Goal: Task Accomplishment & Management: Manage account settings

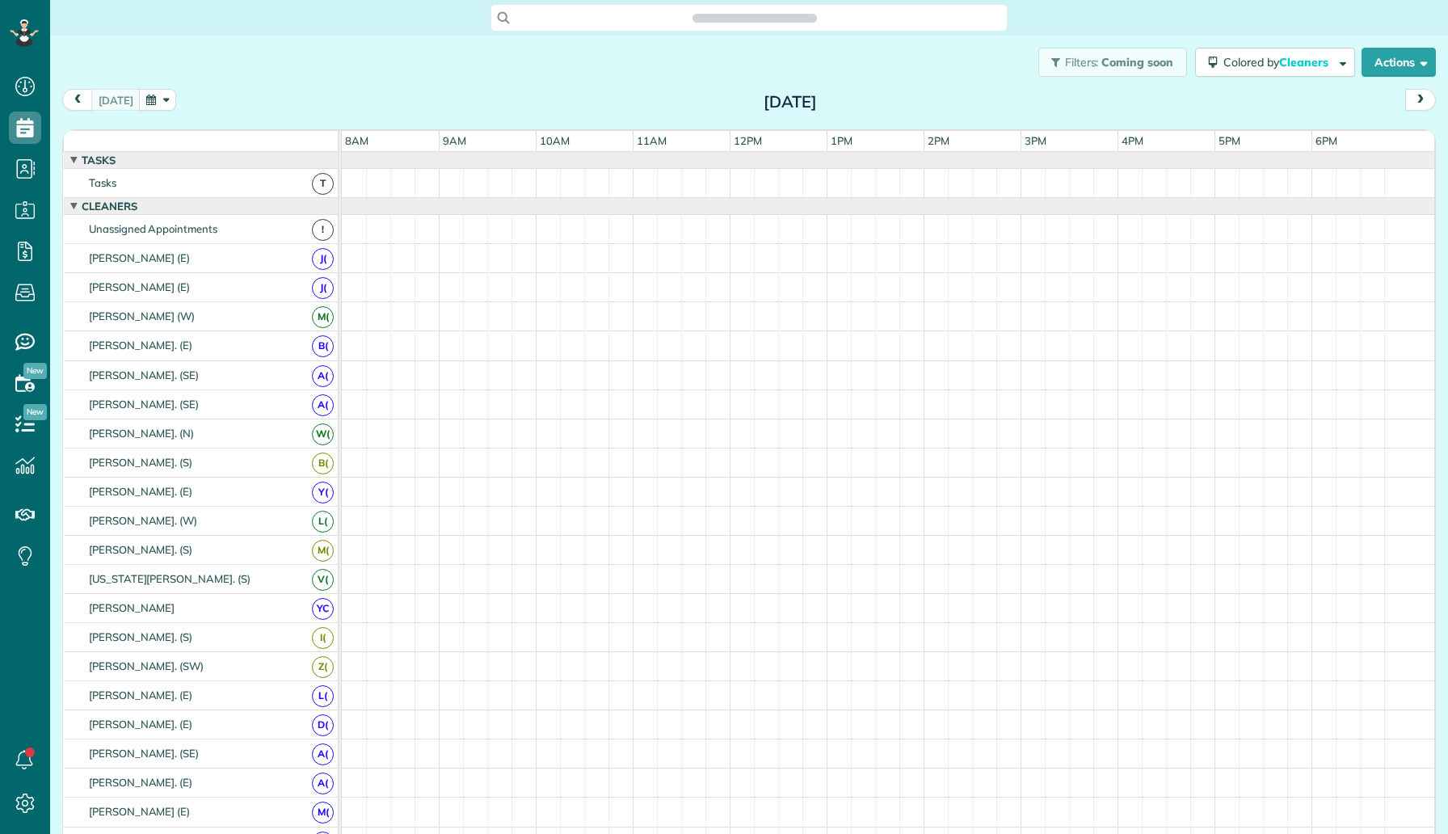
scroll to position [7, 7]
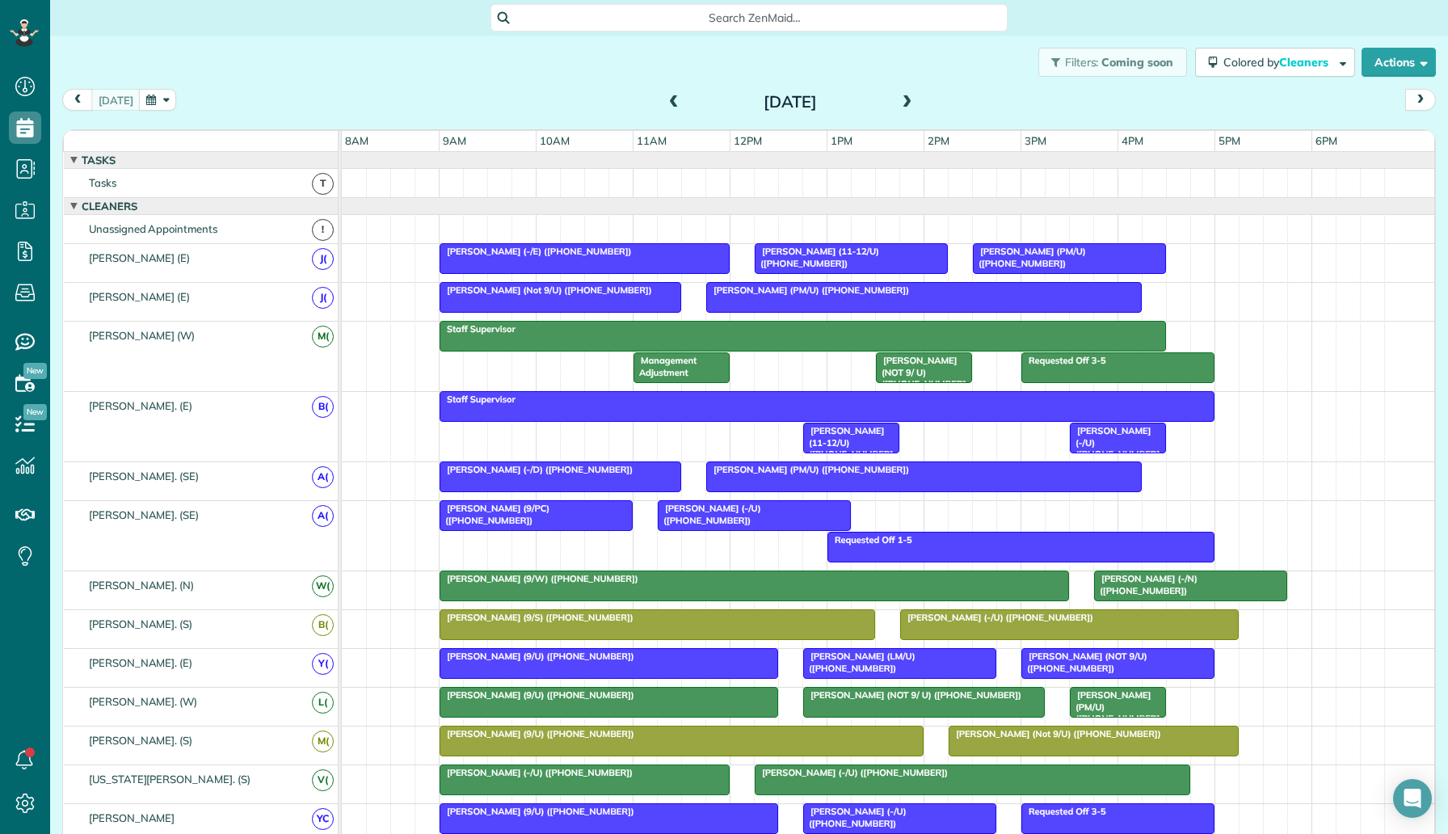
click at [908, 102] on span at bounding box center [908, 102] width 18 height 15
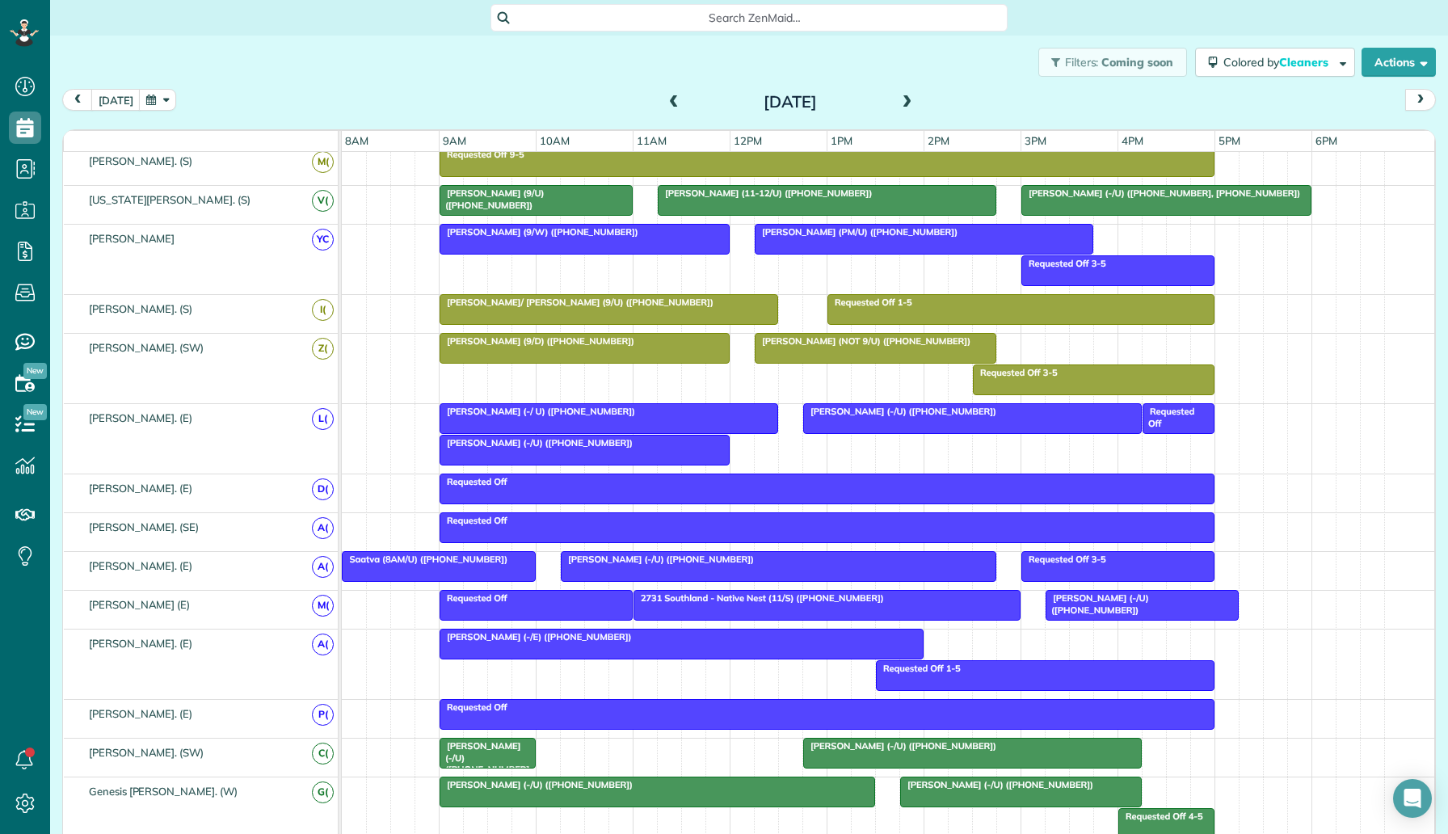
scroll to position [0, 0]
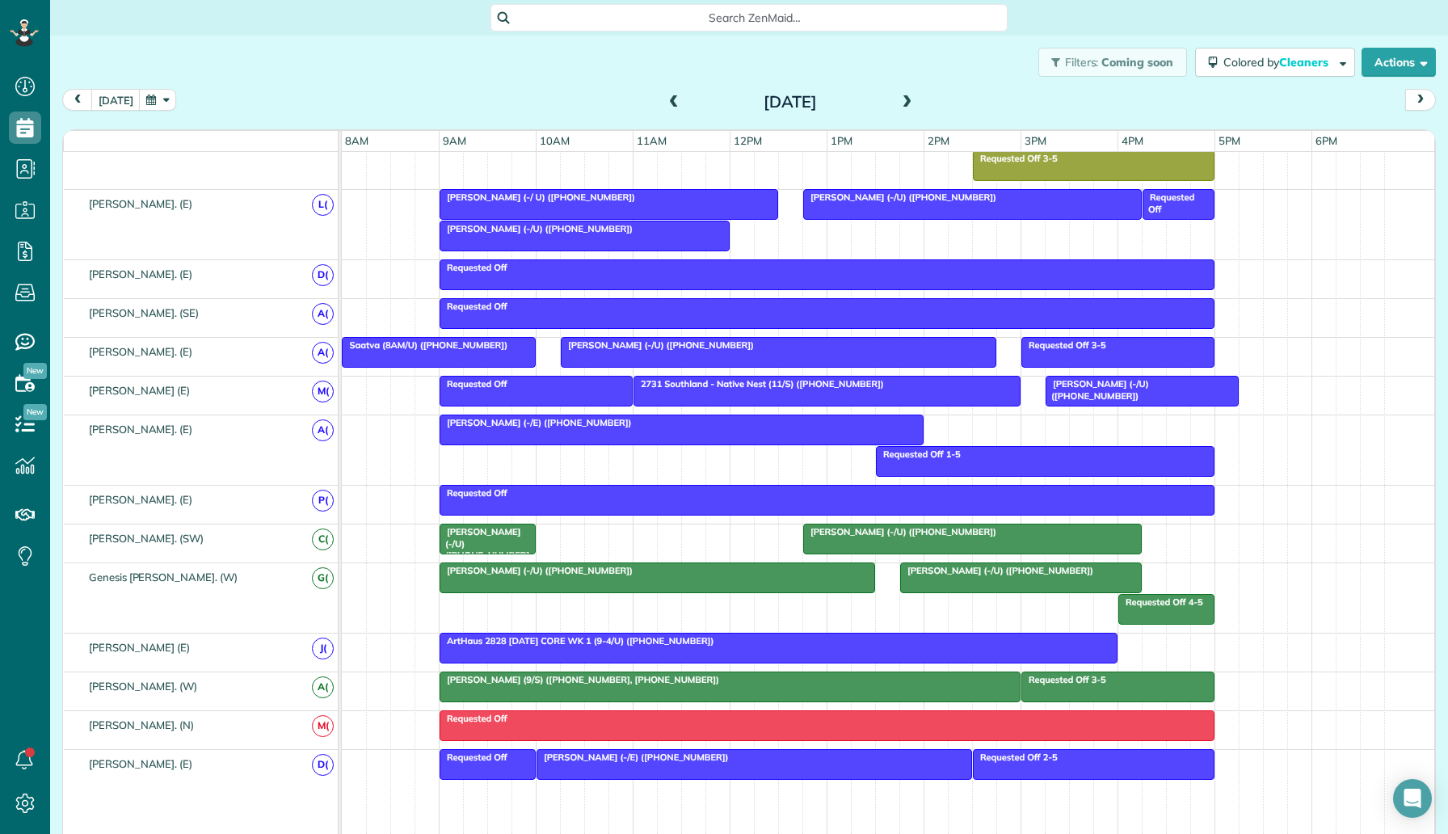
click at [514, 538] on div "Brandon Thompson (-/U) (+18044898378, +12675960494)" at bounding box center [487, 560] width 86 height 69
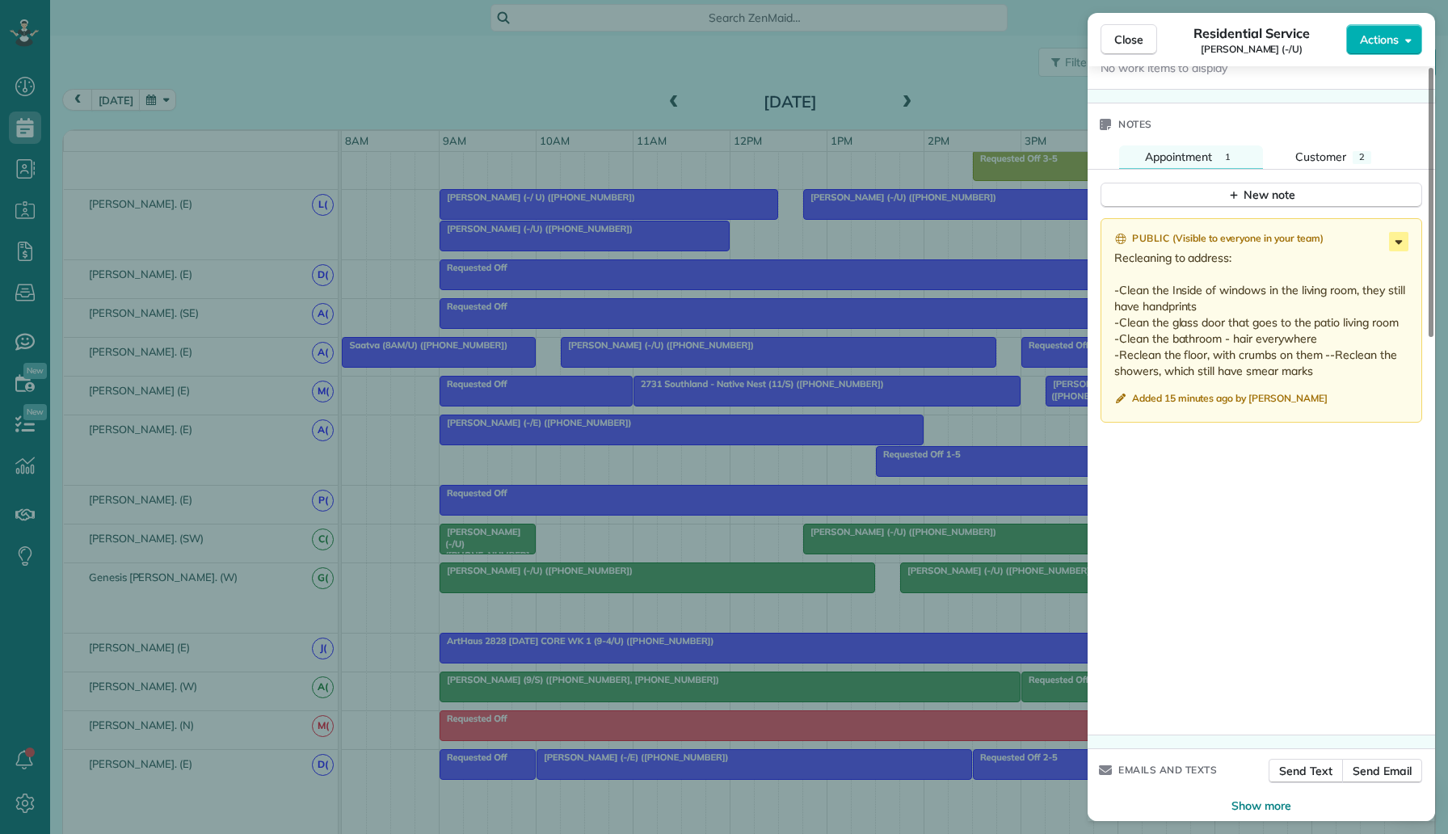
click at [1392, 232] on icon at bounding box center [1398, 241] width 19 height 19
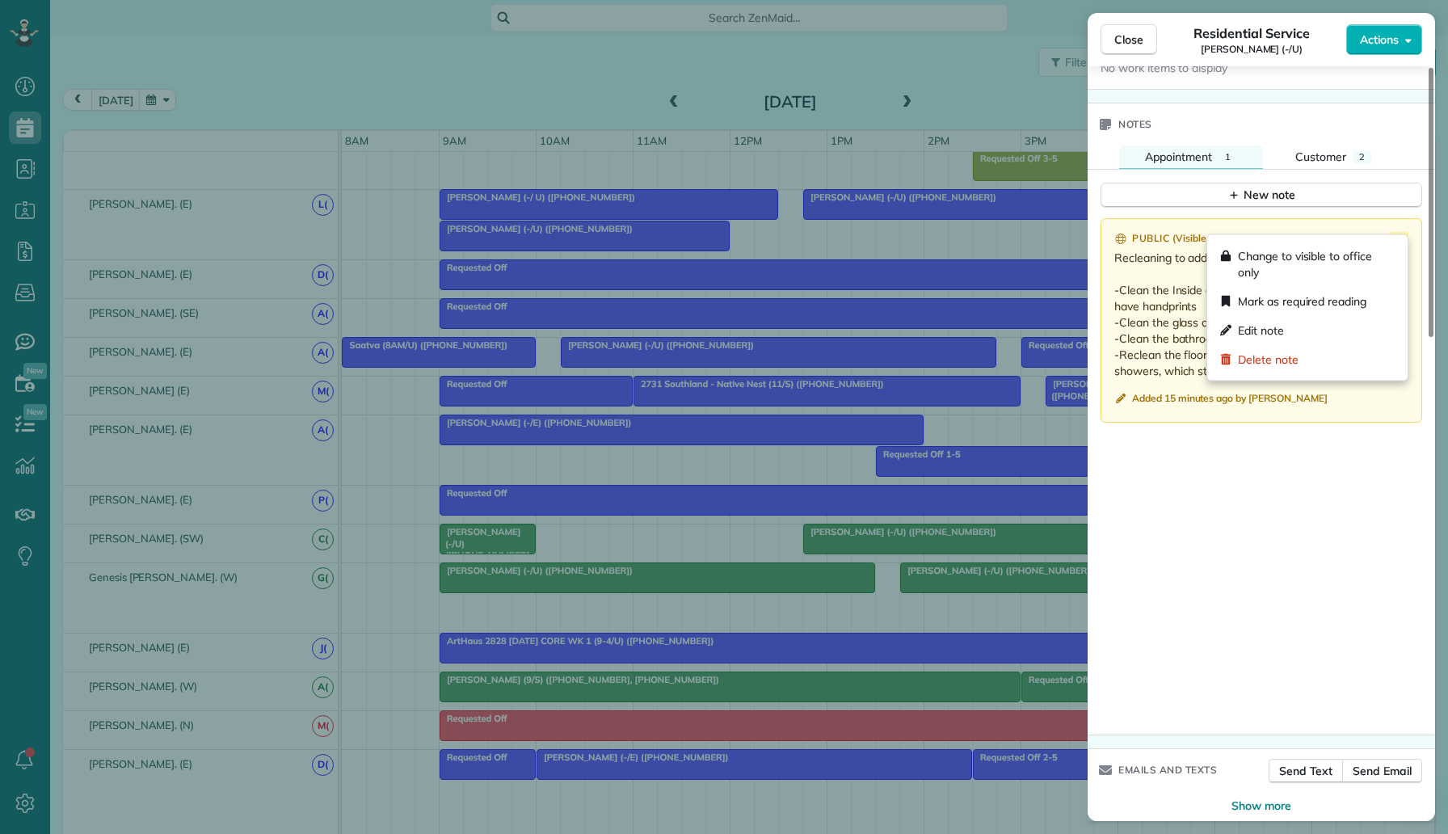
click at [1016, 261] on div "Close Residential Service Brandon Thompson (-/U) Actions Status Service Correct…" at bounding box center [724, 417] width 1448 height 834
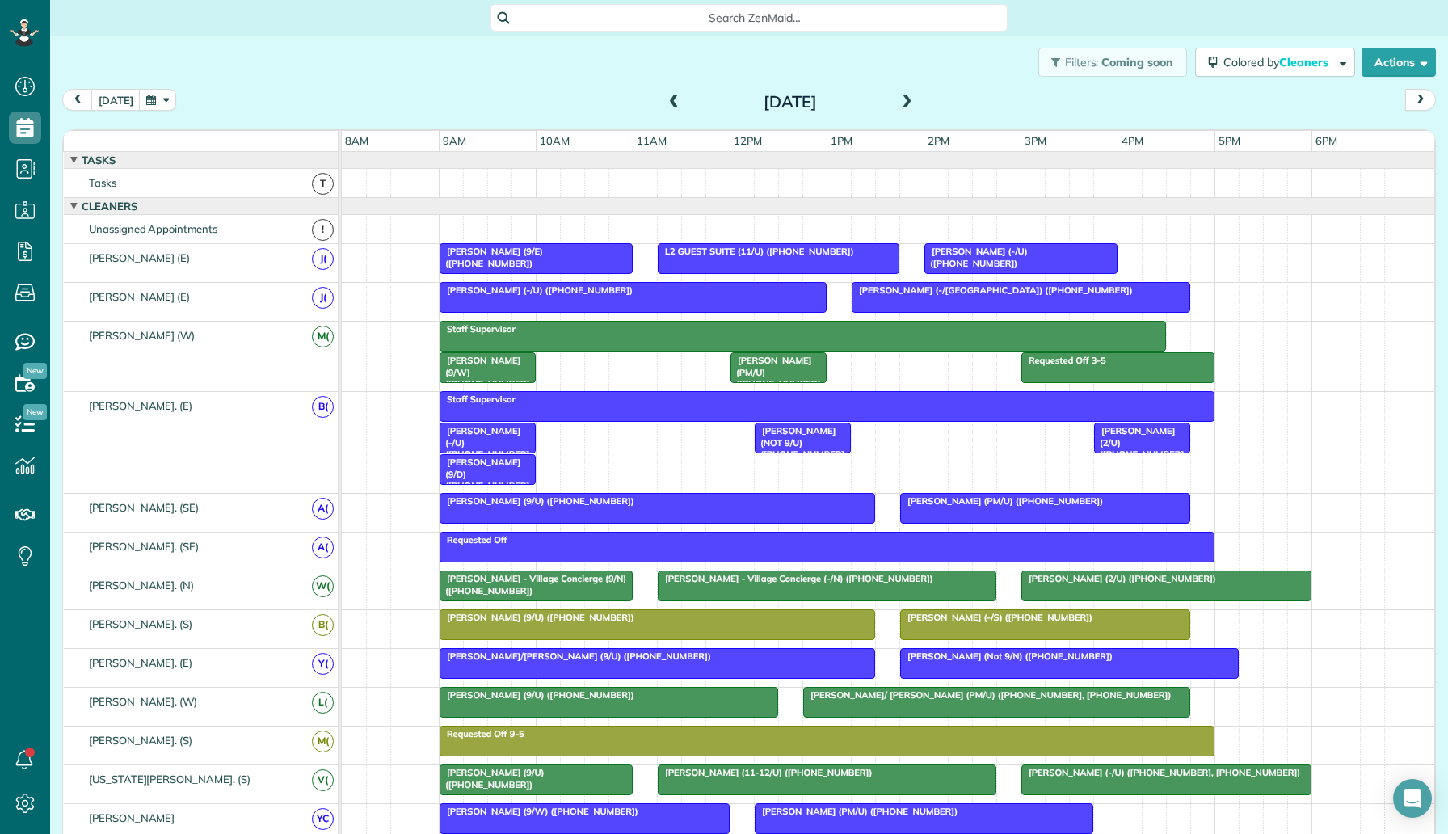
click at [508, 437] on span "Brandon Thompson (-/U) (+18044898378, +12675960494)" at bounding box center [484, 459] width 90 height 69
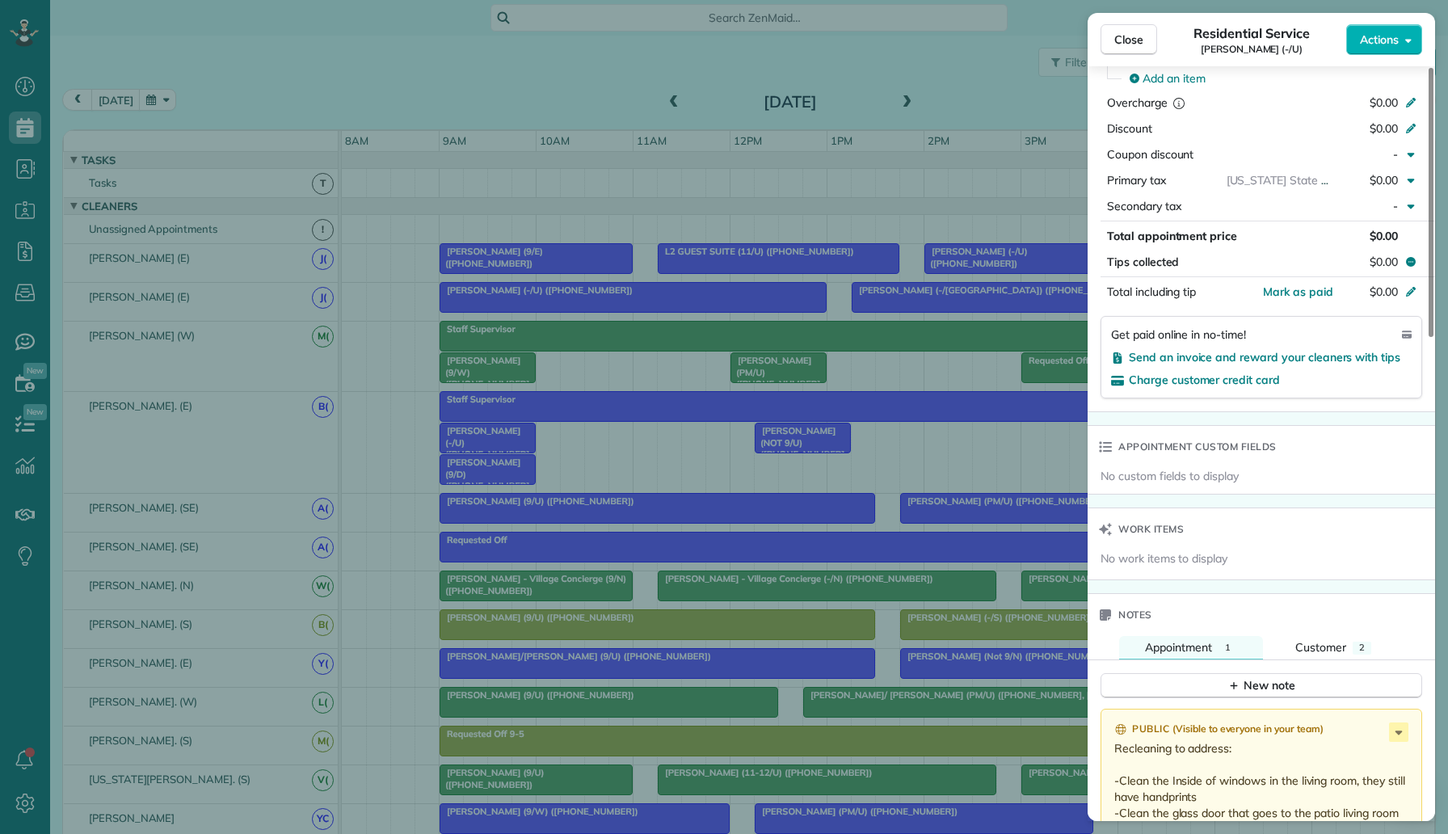
scroll to position [910, 0]
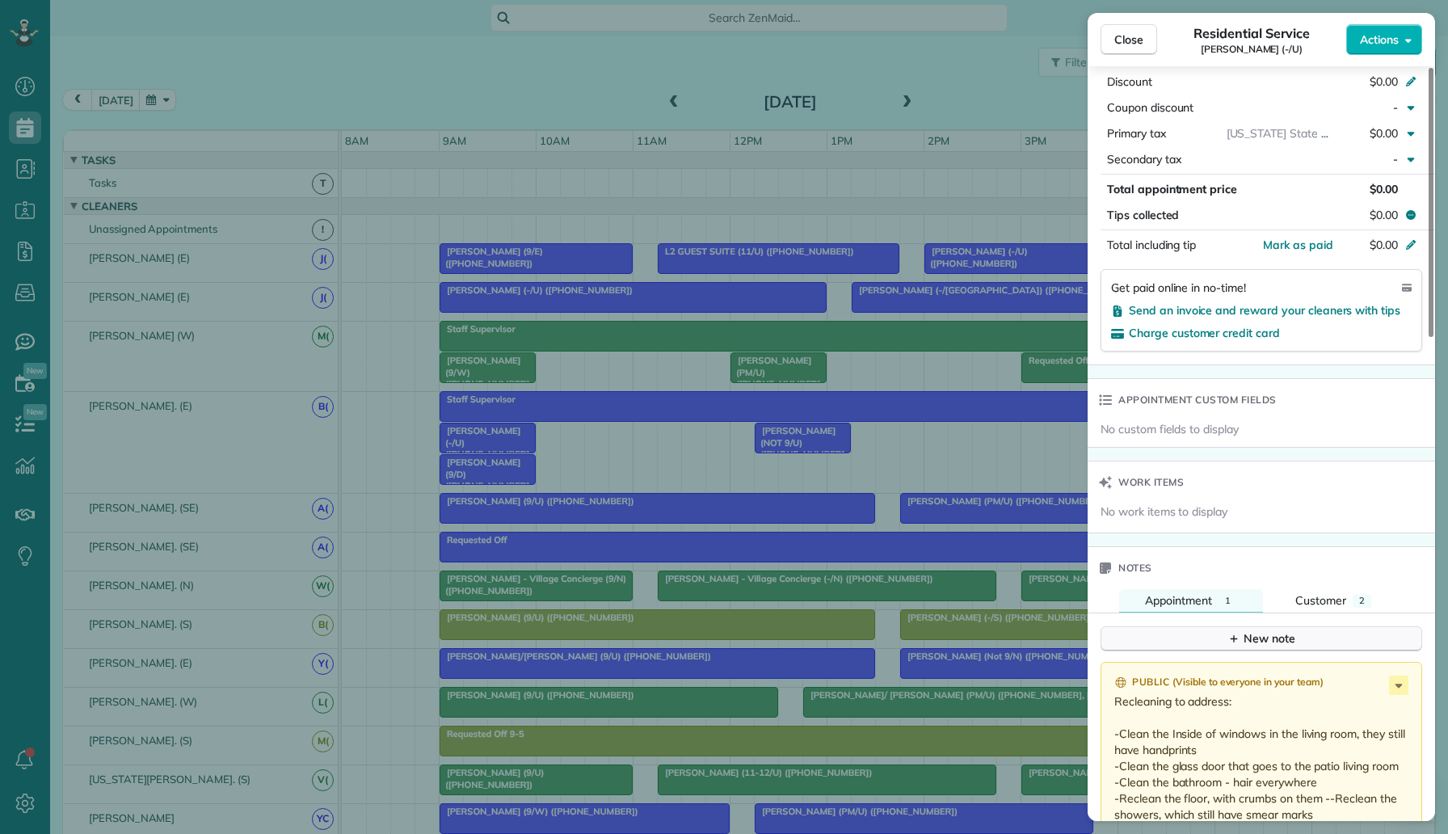
click at [1194, 632] on button "New note" at bounding box center [1262, 638] width 322 height 25
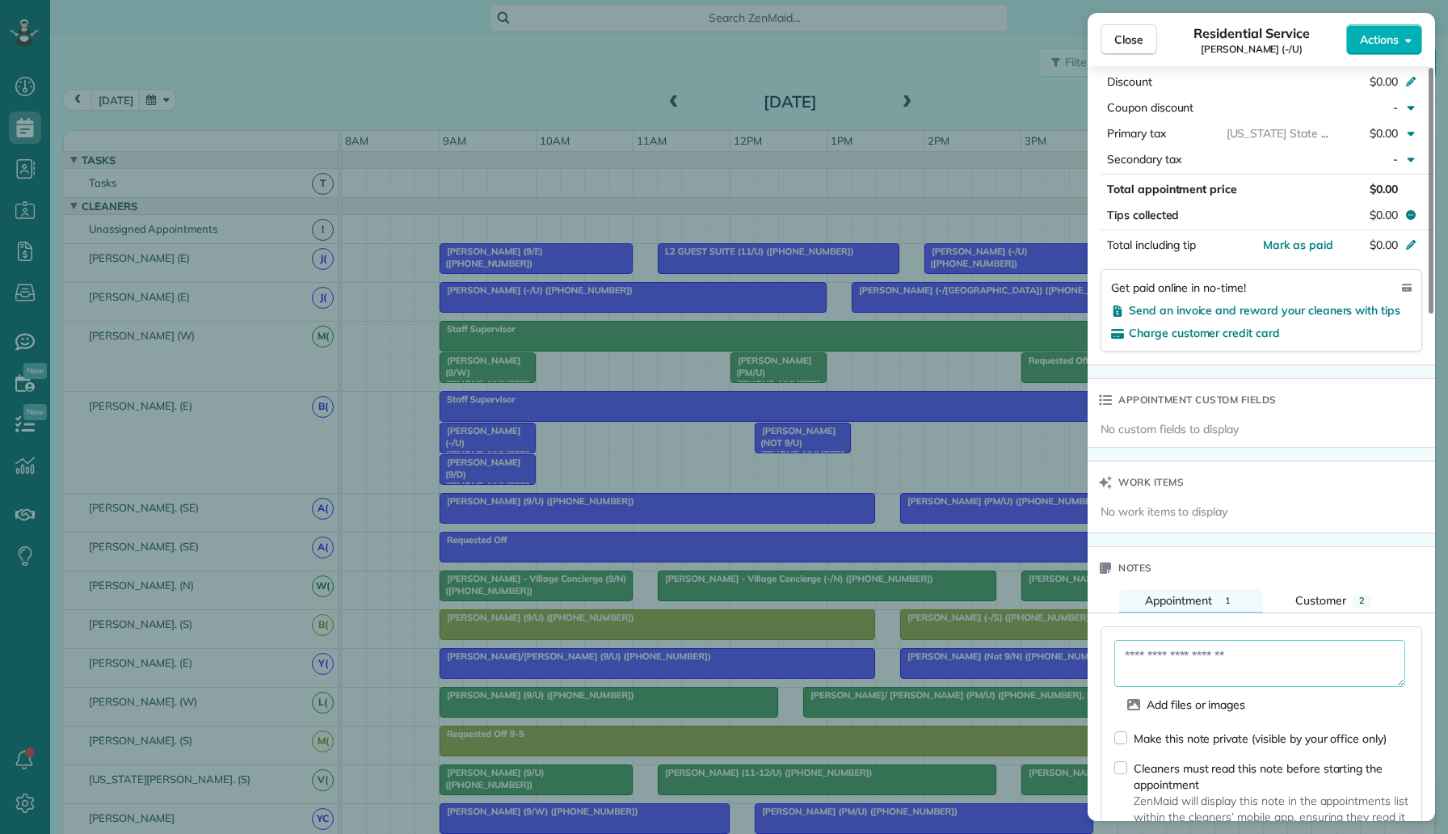
click at [1184, 648] on textarea at bounding box center [1259, 663] width 291 height 47
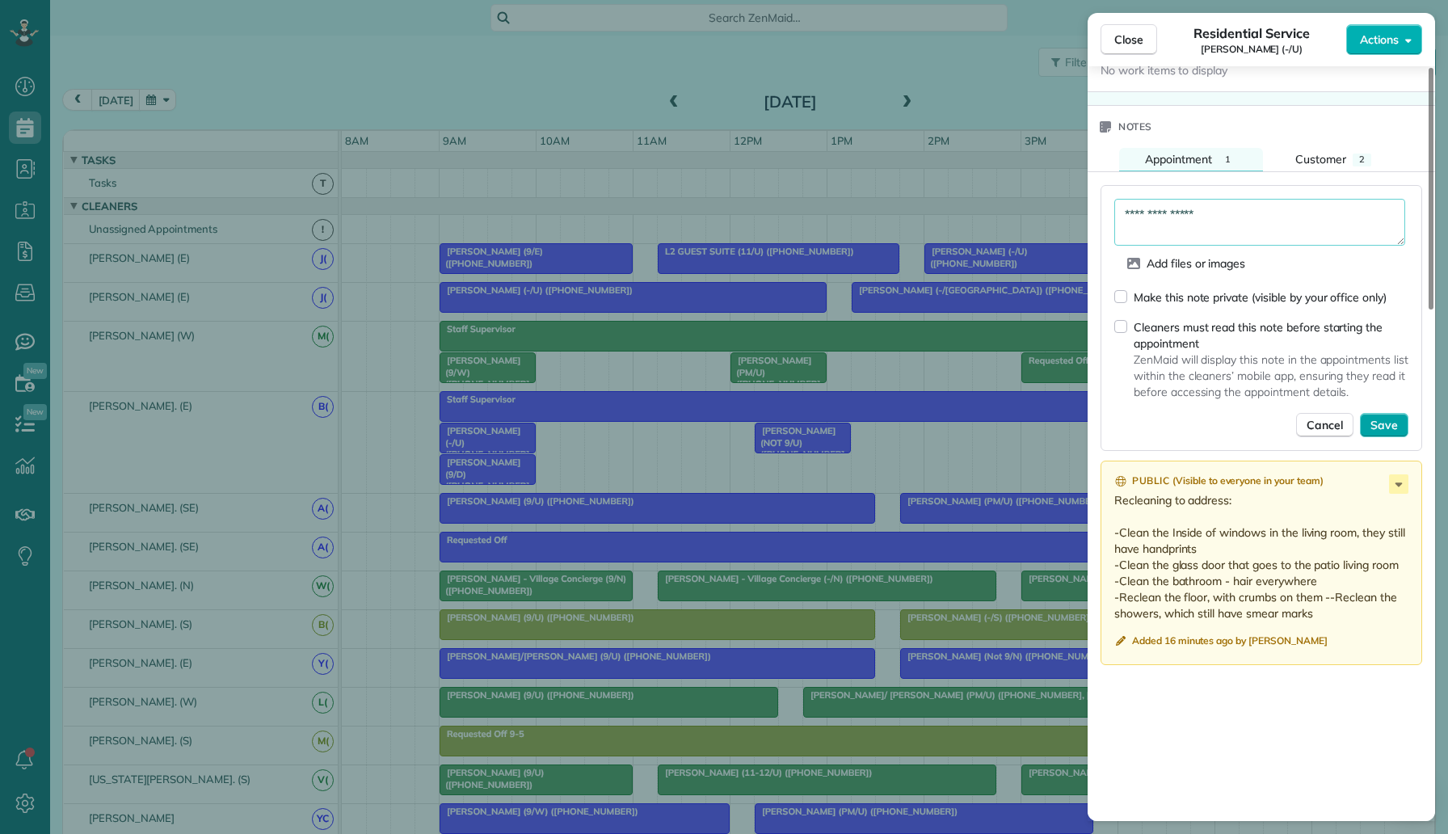
type textarea "**********"
click at [1391, 417] on span "Save" at bounding box center [1383, 425] width 27 height 16
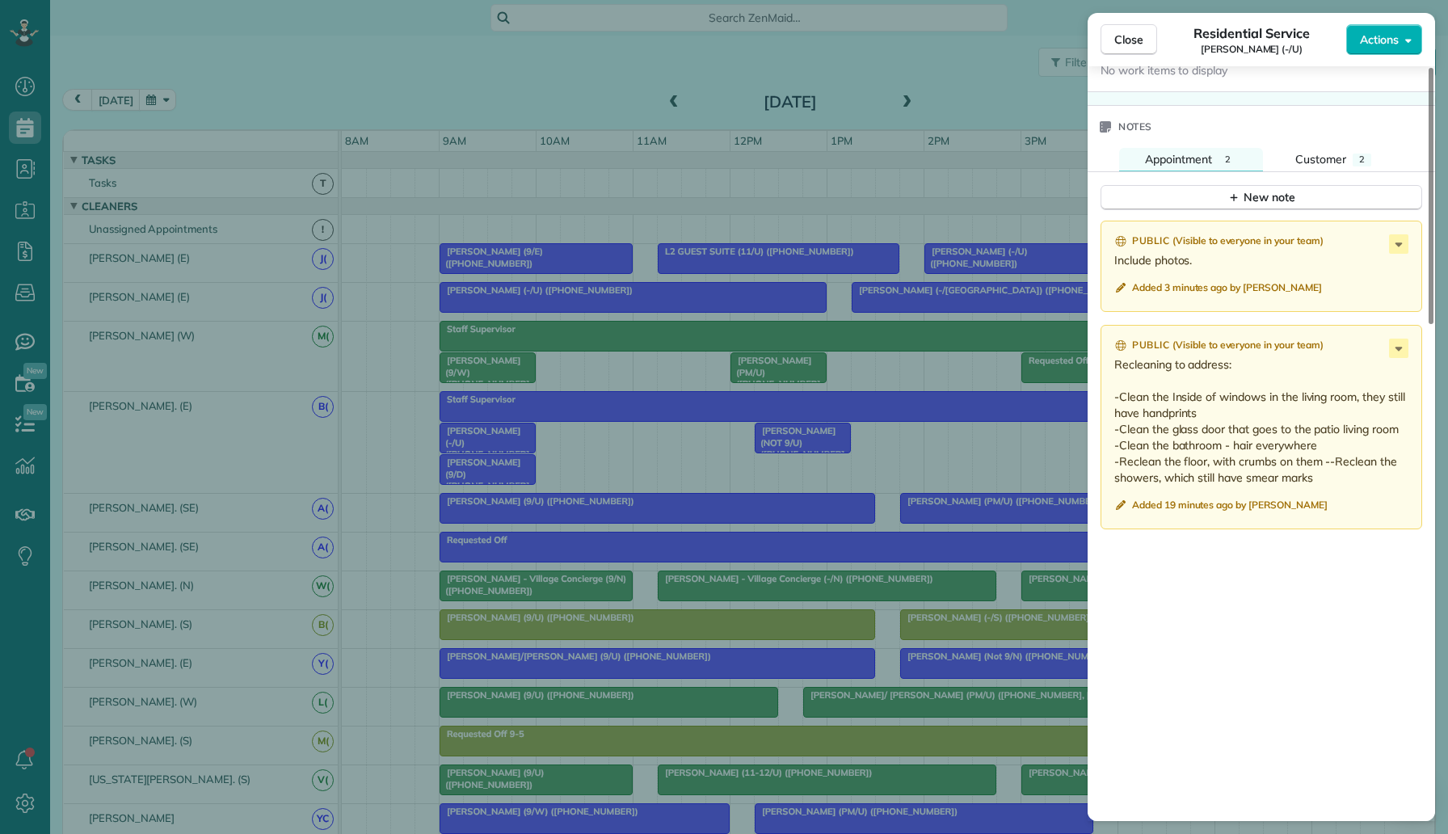
click at [473, 102] on div "Close Residential Service Brandon Thompson (-/U) Actions Status Service Correct…" at bounding box center [724, 417] width 1448 height 834
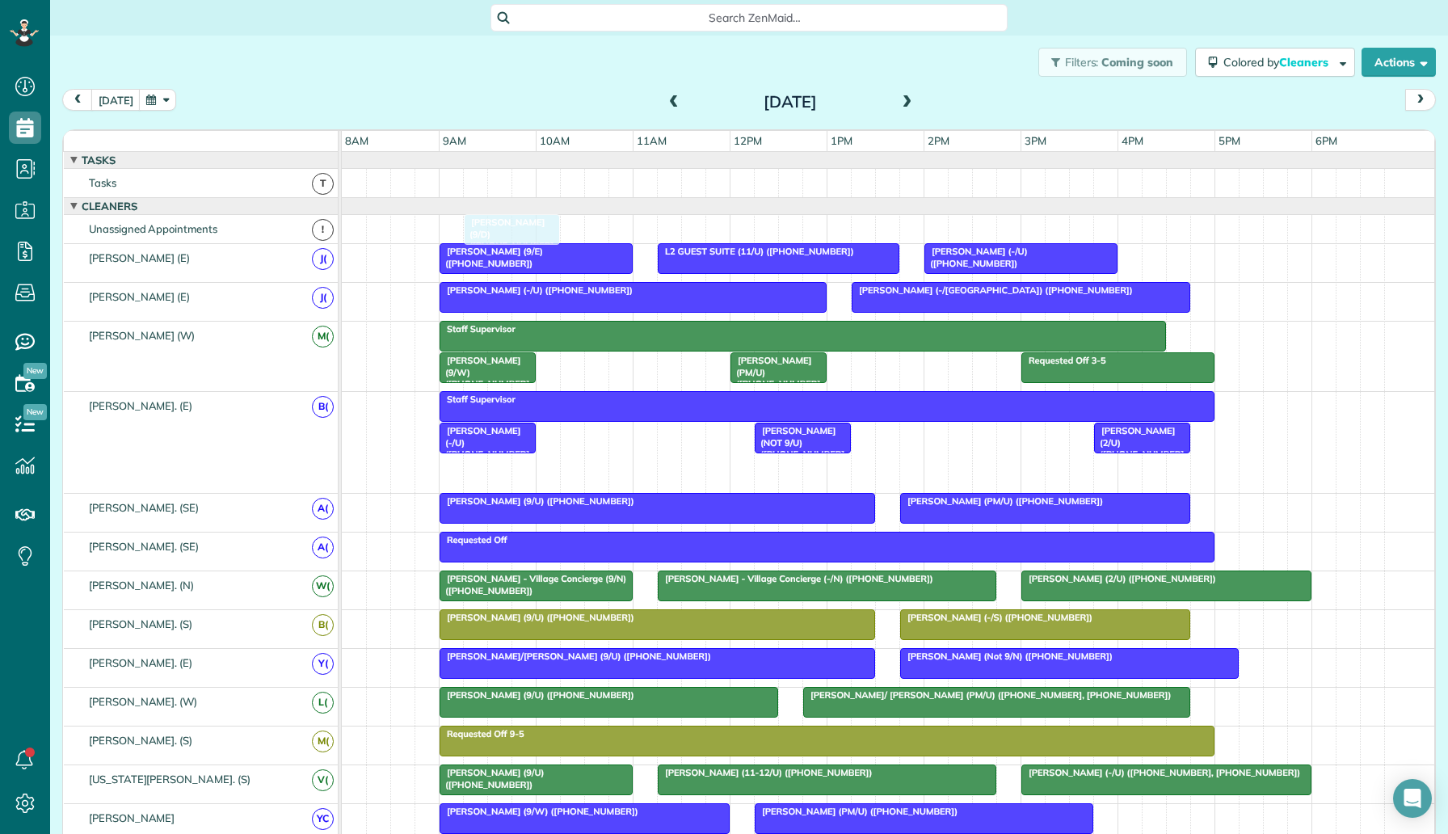
drag, startPoint x: 499, startPoint y: 465, endPoint x: 511, endPoint y: 232, distance: 233.9
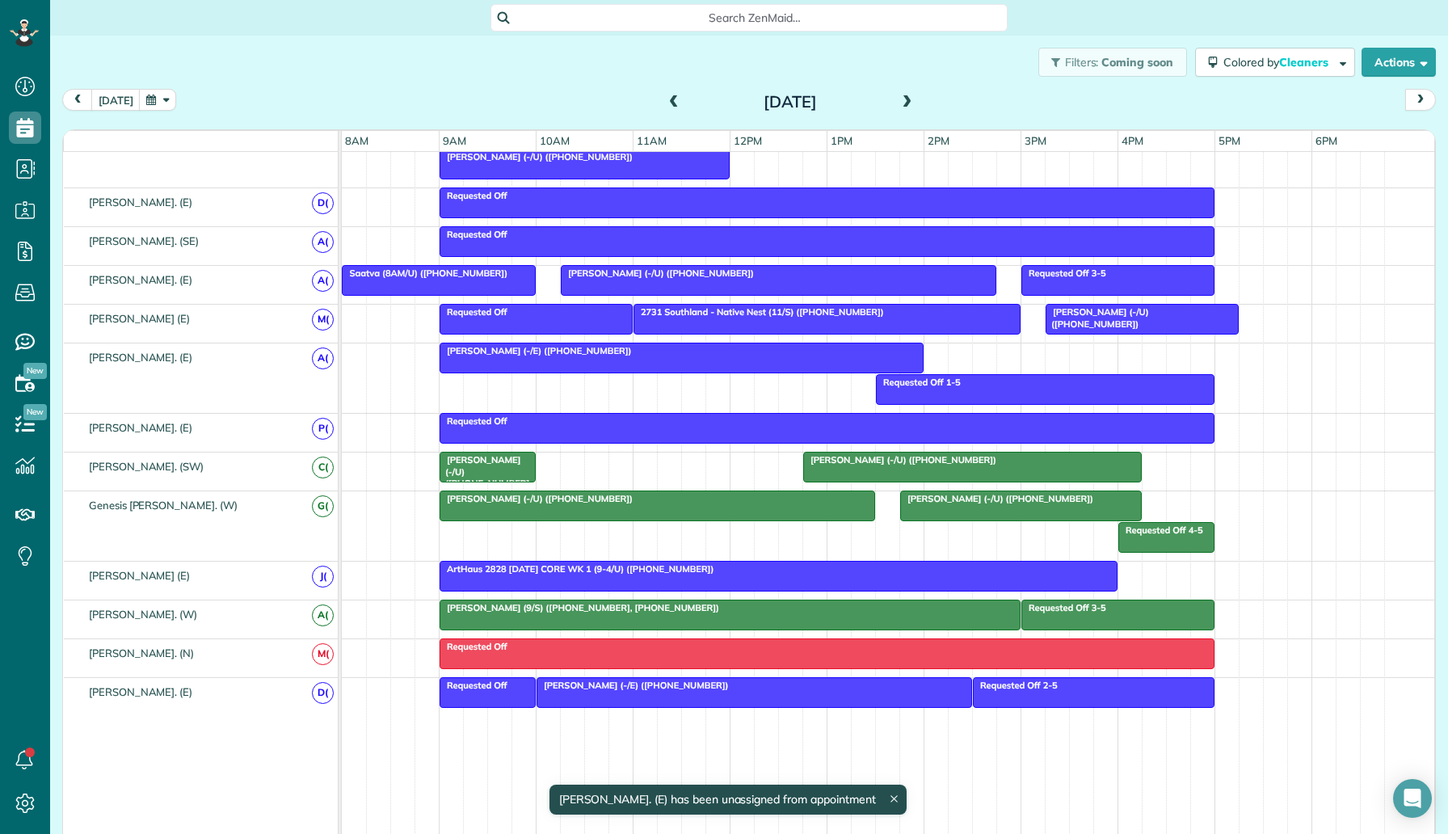
scroll to position [886, 0]
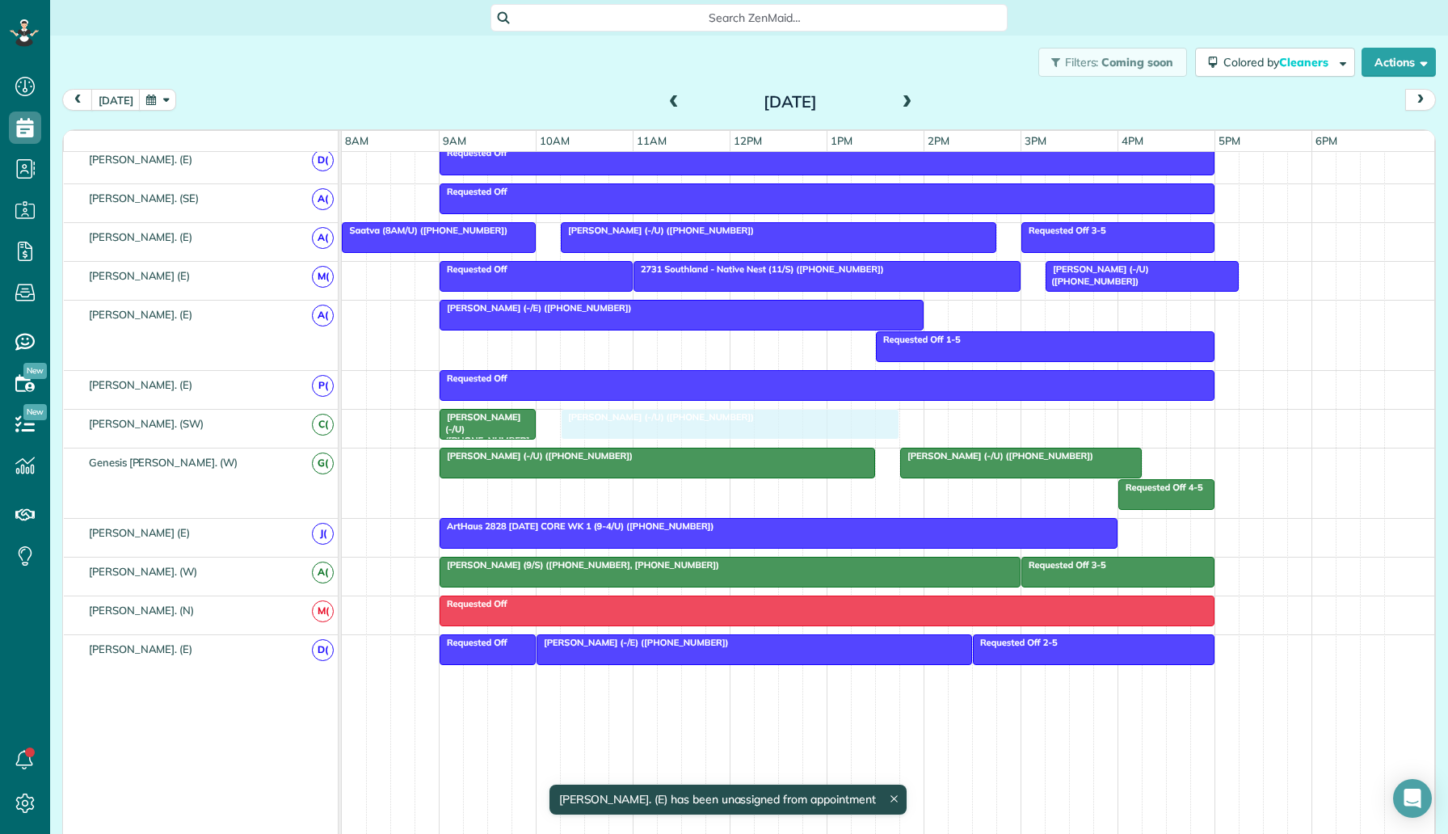
drag, startPoint x: 844, startPoint y: 419, endPoint x: 599, endPoint y: 416, distance: 244.8
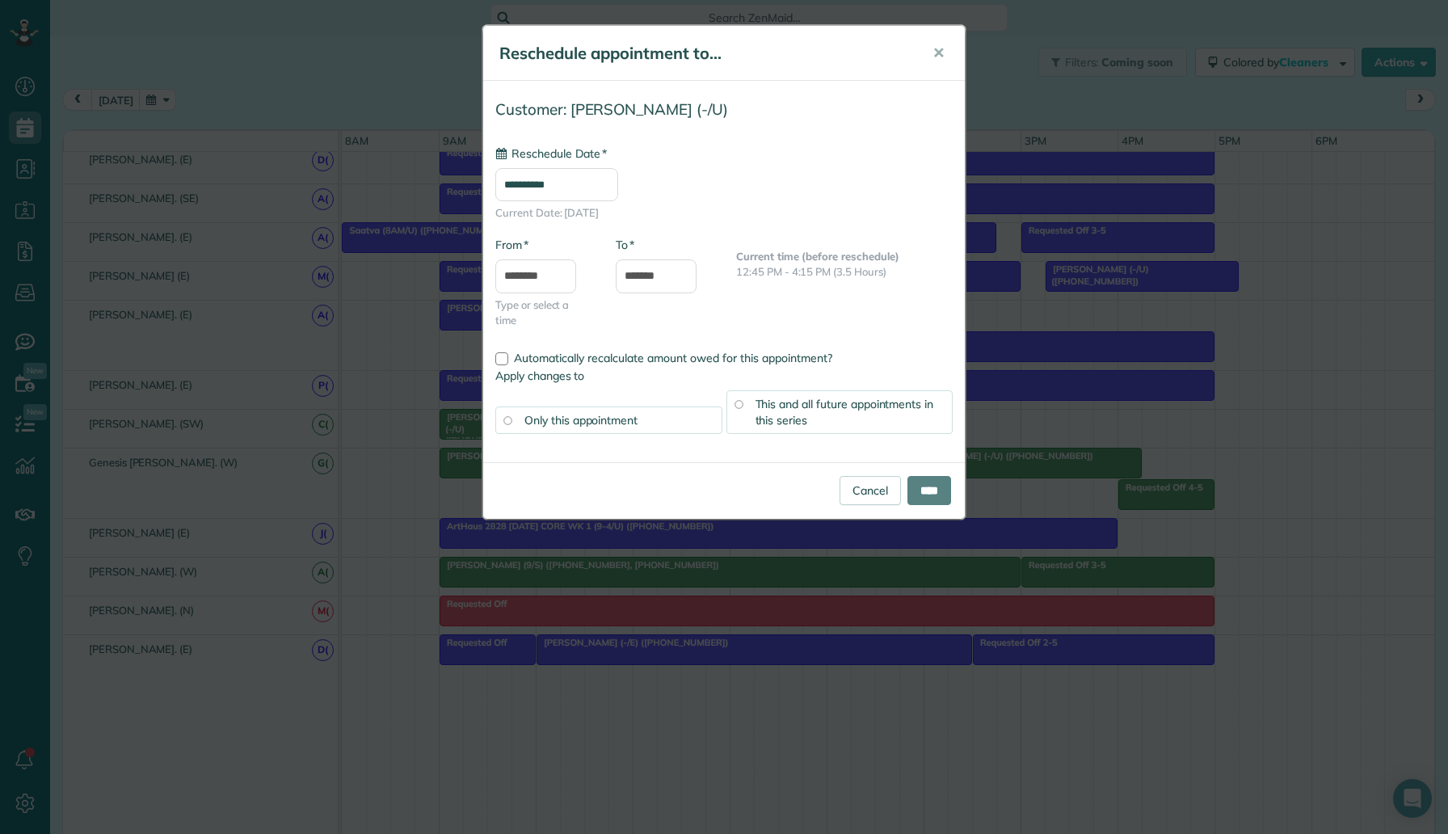
type input "**********"
click at [927, 486] on input "****" at bounding box center [929, 490] width 44 height 29
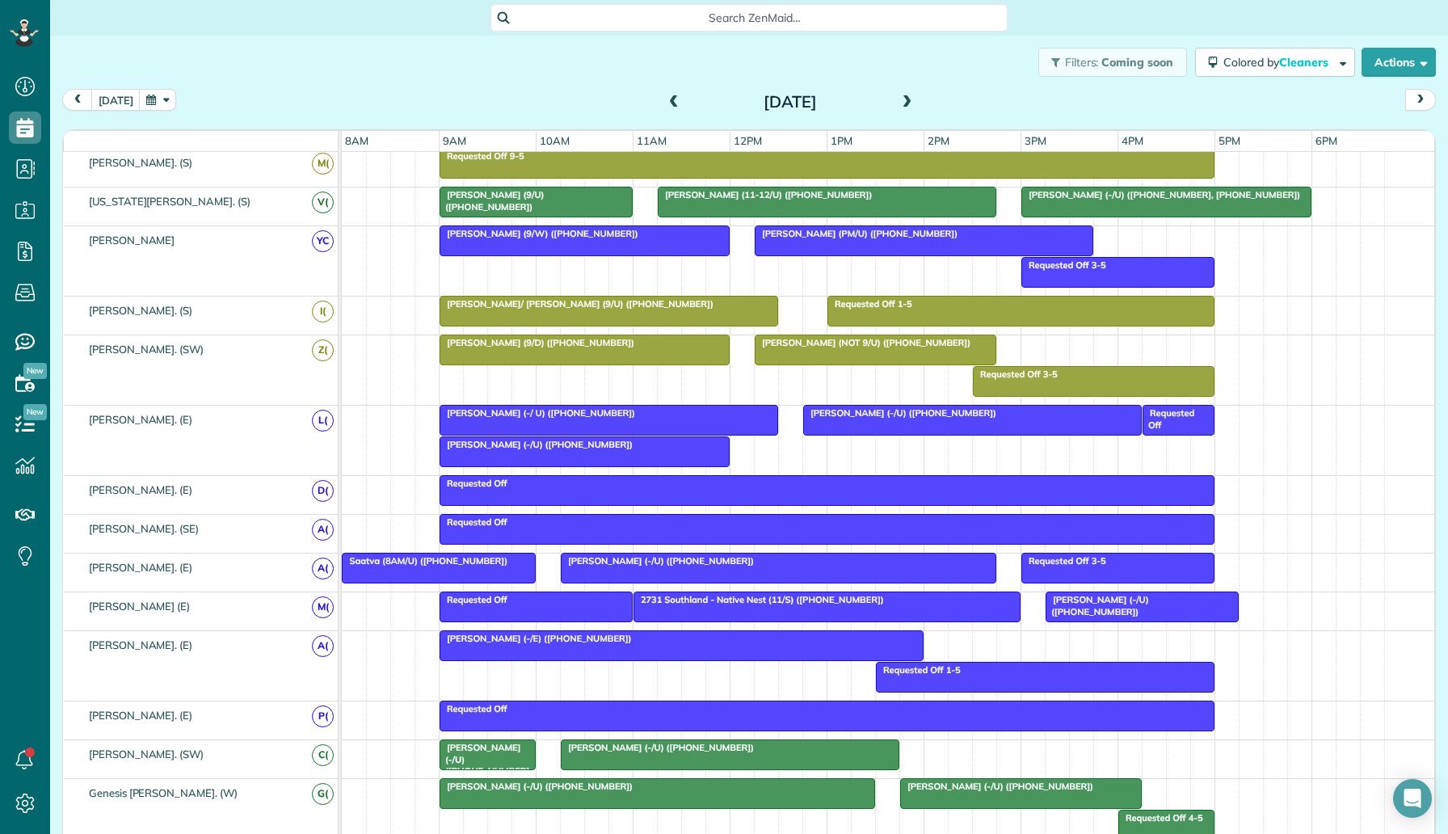
scroll to position [569, 0]
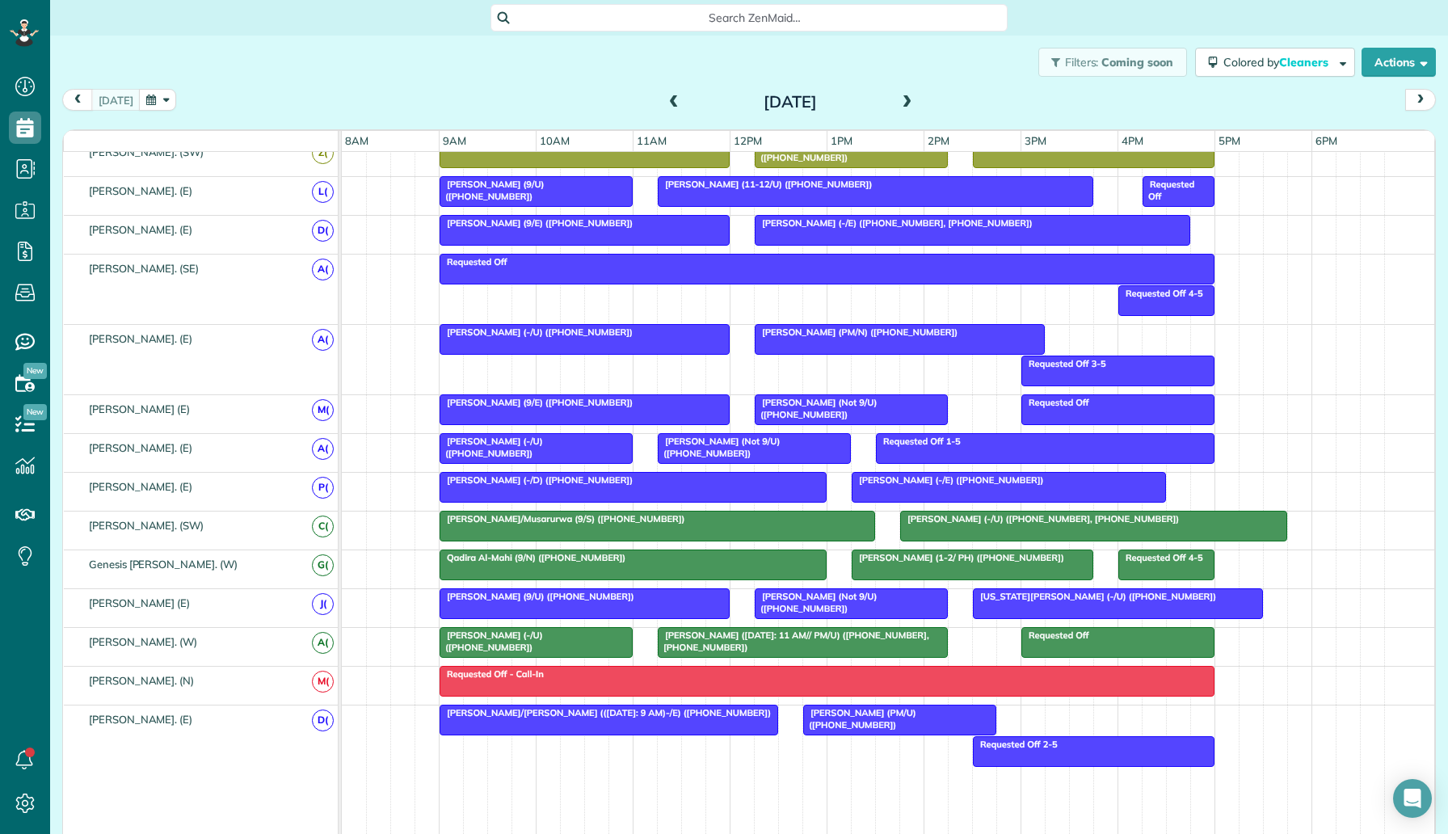
scroll to position [894, 0]
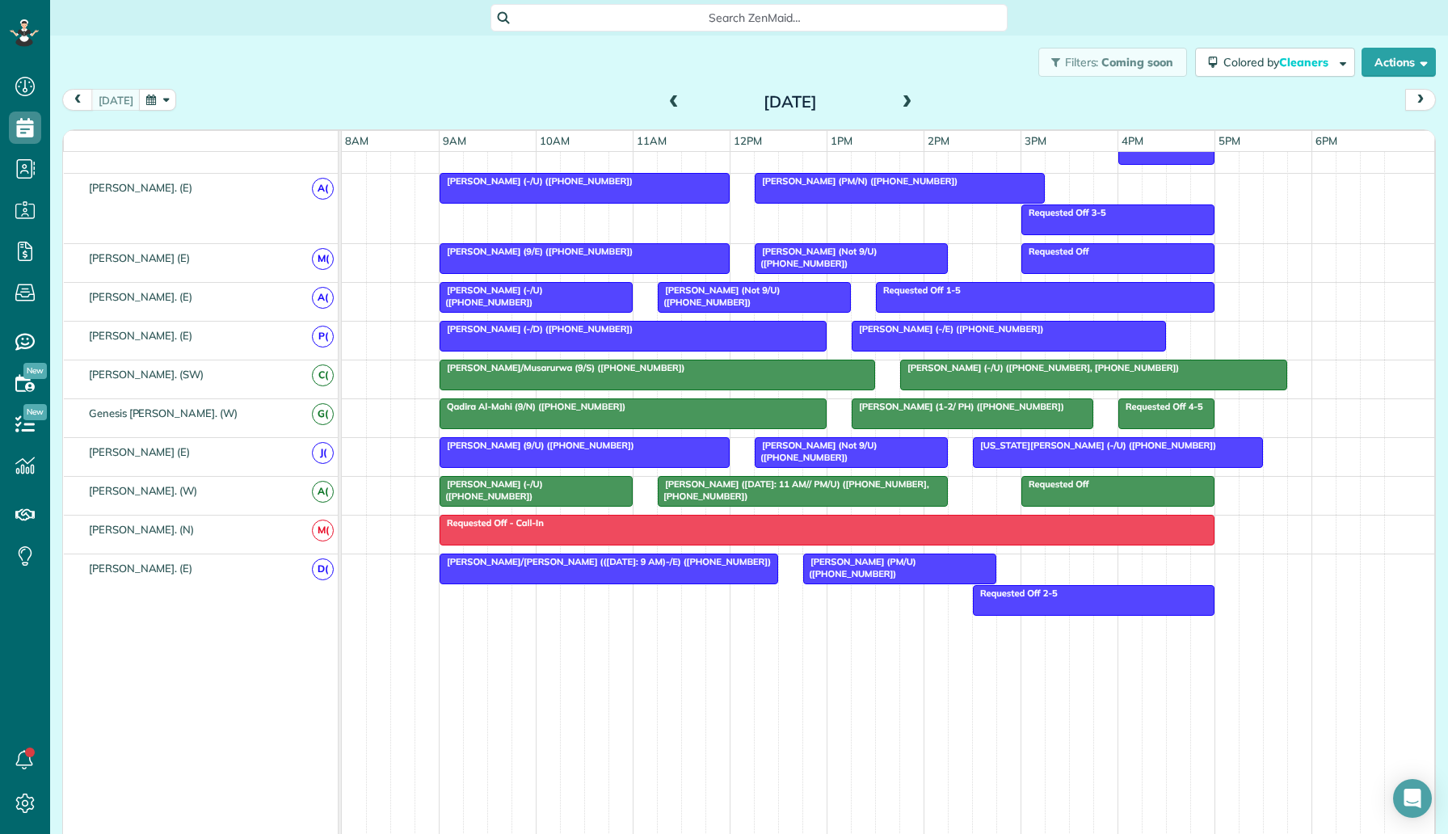
click at [899, 97] on span at bounding box center [908, 102] width 18 height 15
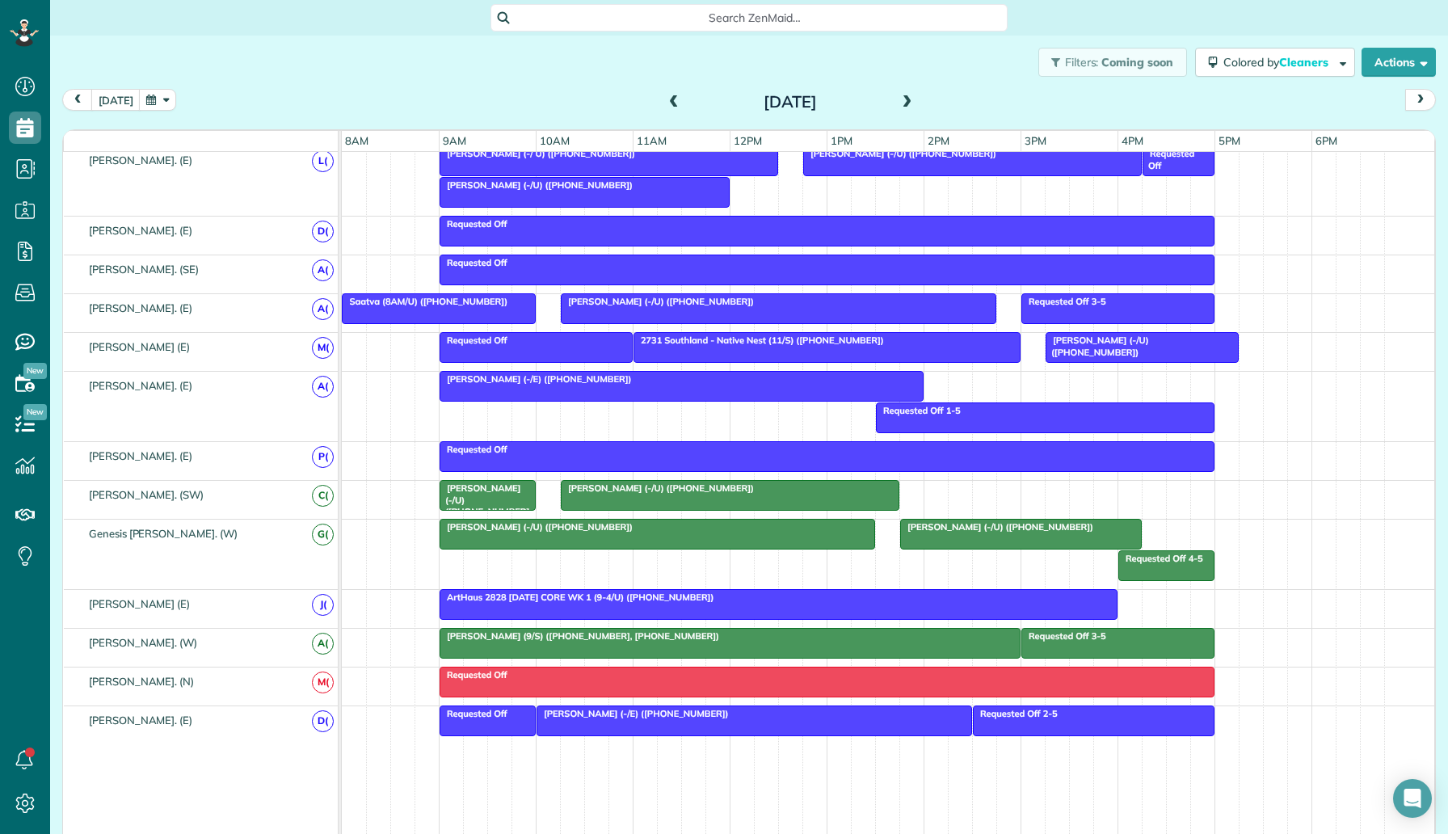
scroll to position [0, 0]
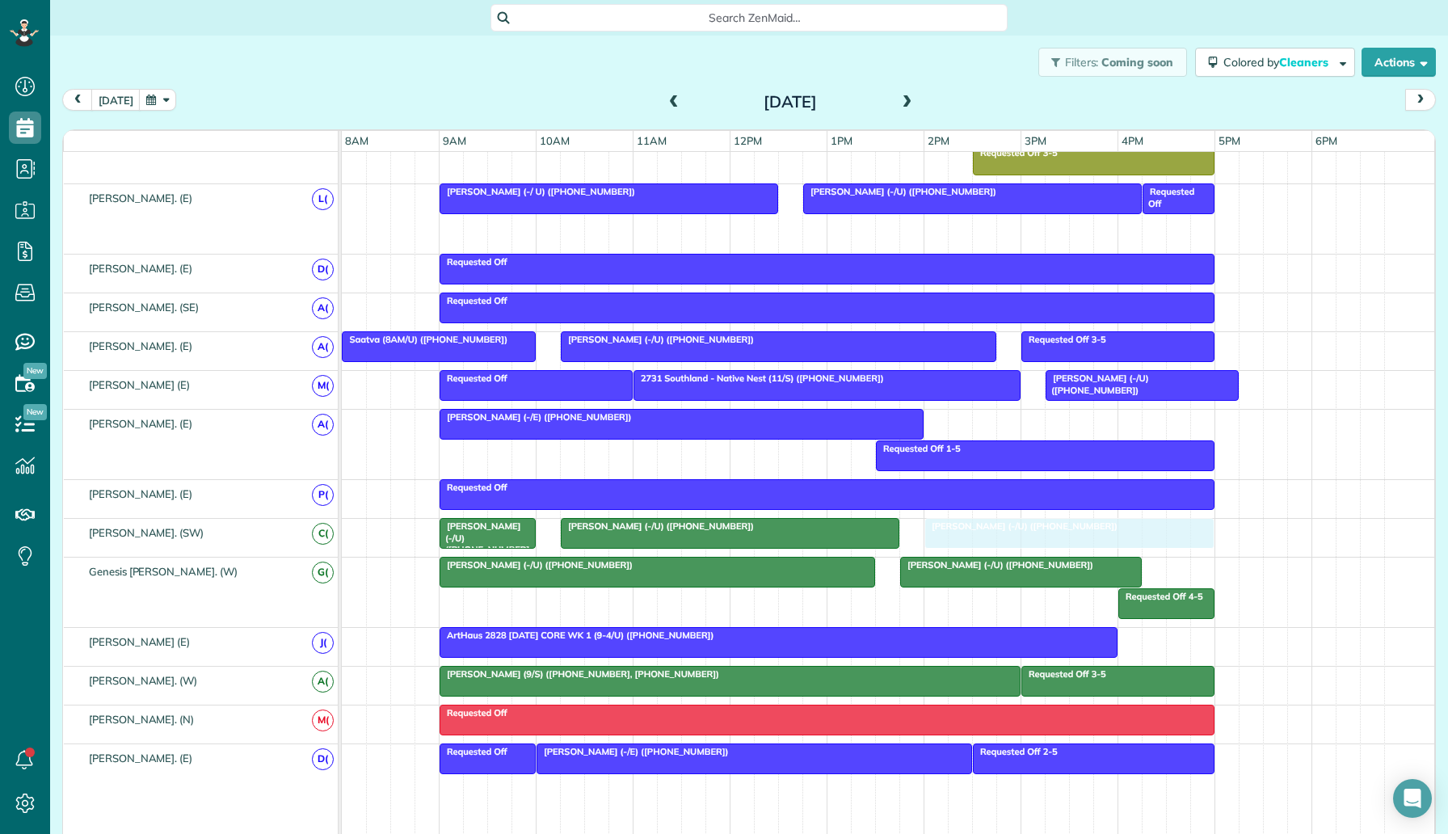
drag, startPoint x: 656, startPoint y: 226, endPoint x: 1137, endPoint y: 524, distance: 565.3
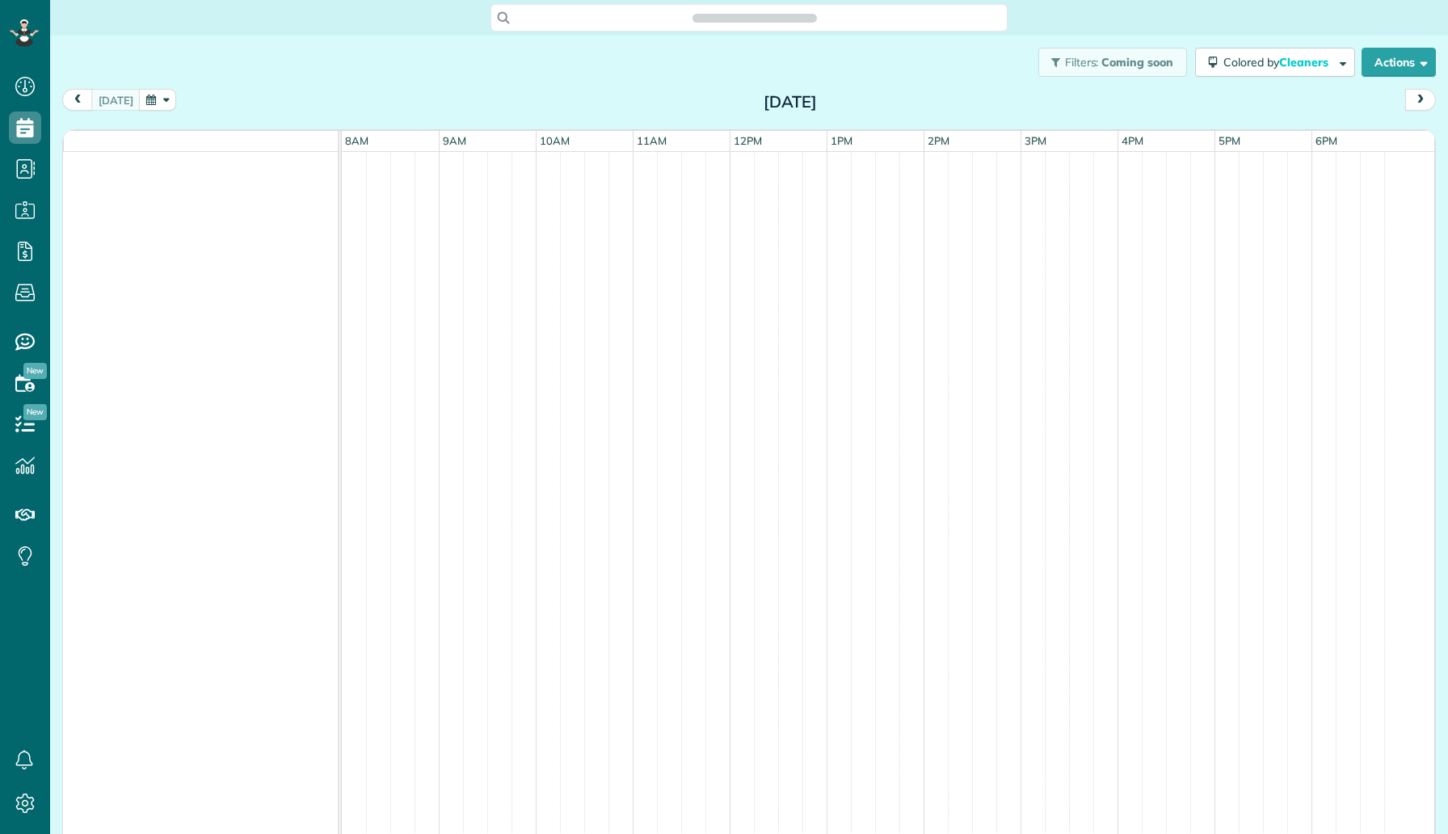
scroll to position [834, 50]
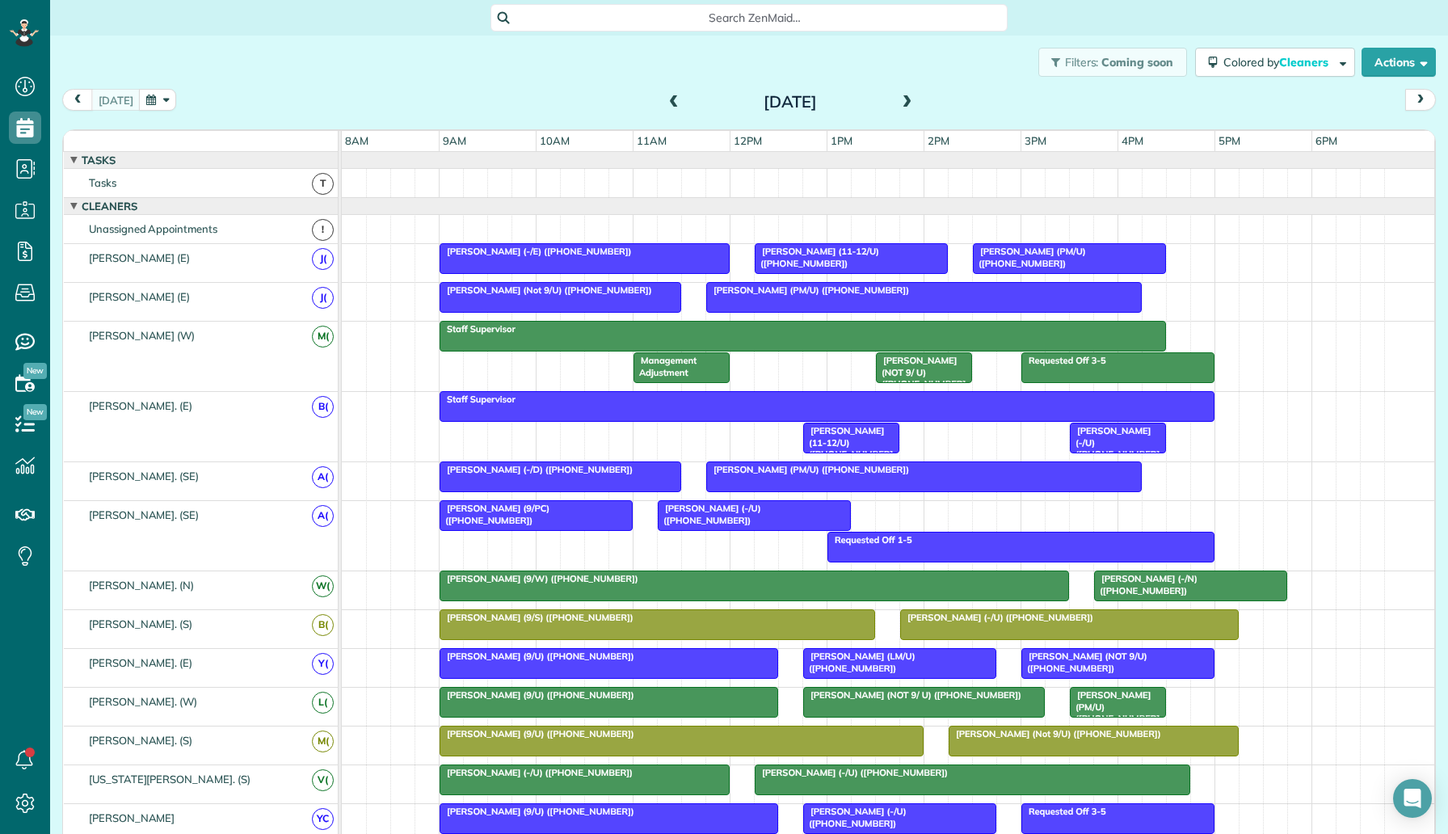
click at [907, 100] on span at bounding box center [908, 102] width 18 height 15
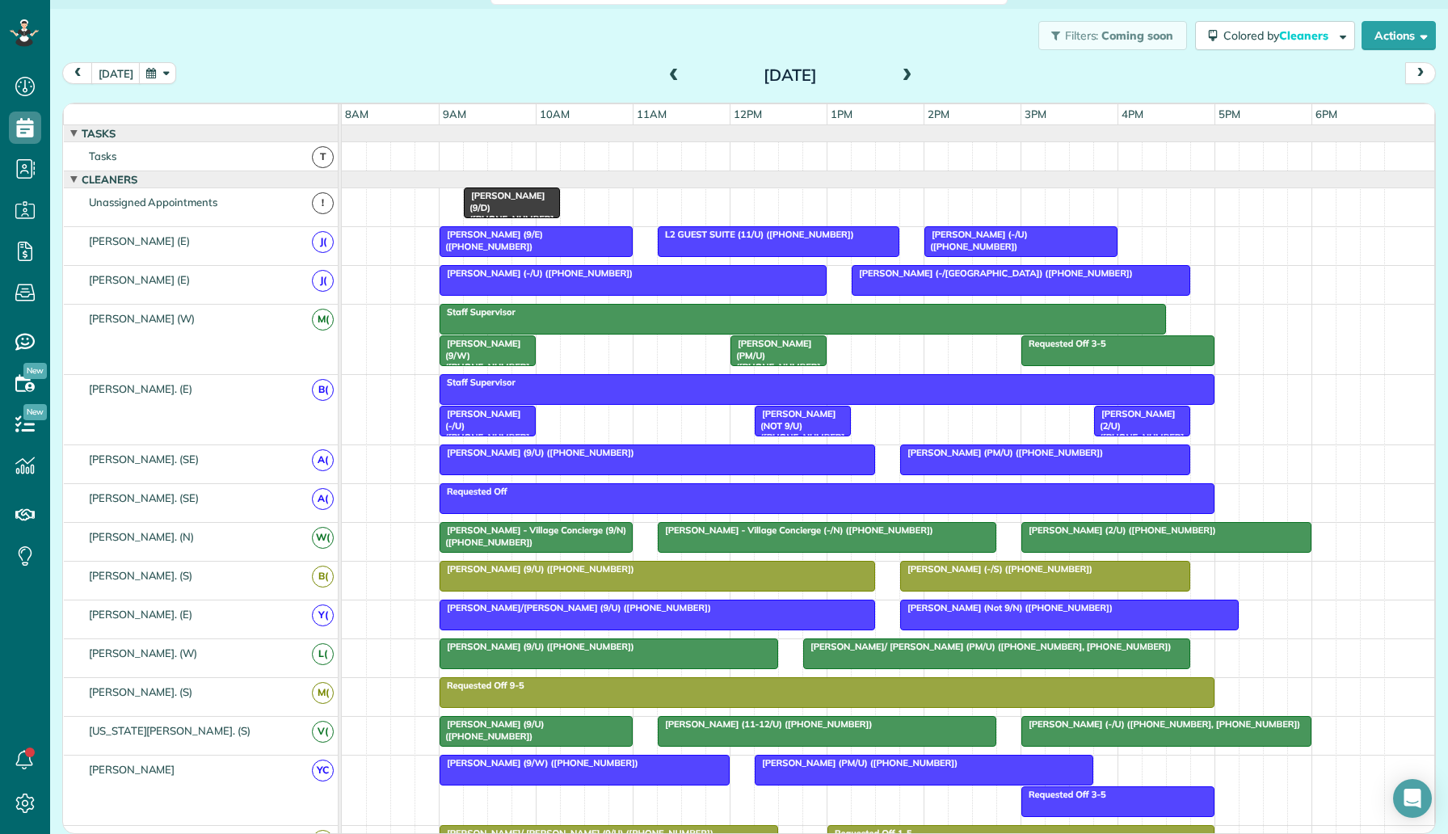
scroll to position [0, 0]
